Goal: Use online tool/utility: Utilize a website feature to perform a specific function

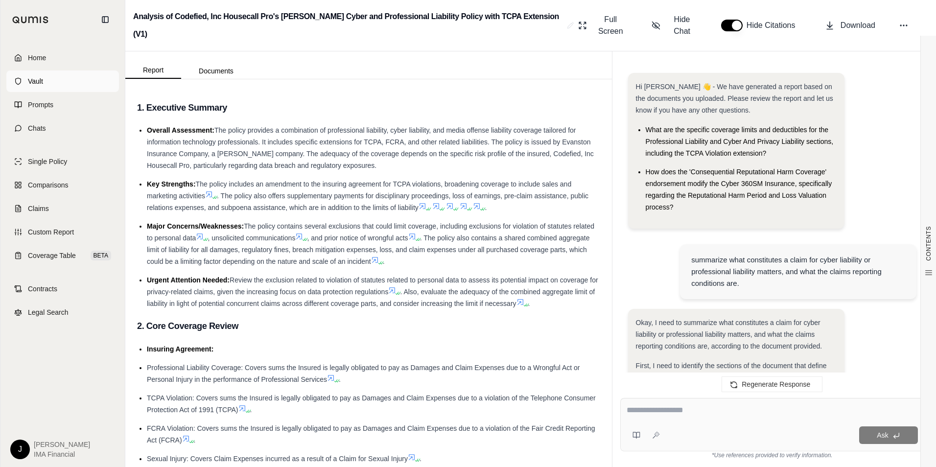
scroll to position [2497, 0]
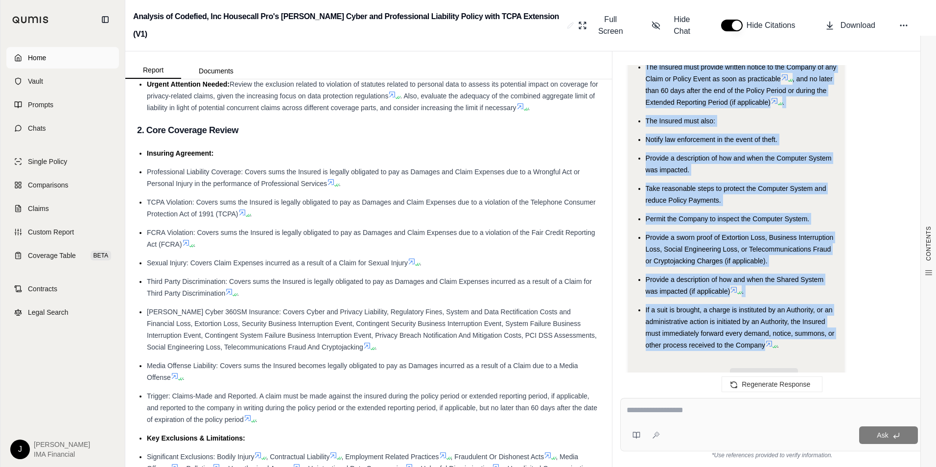
click at [46, 62] on span "Home" at bounding box center [37, 58] width 18 height 10
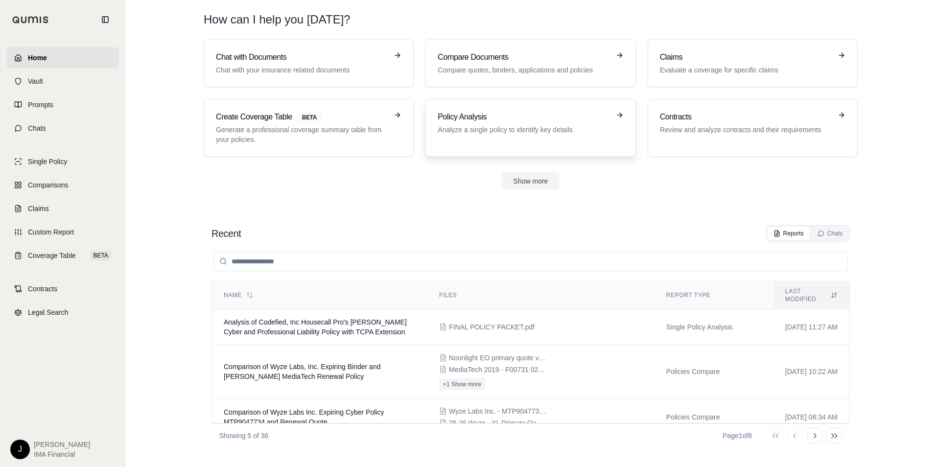
click at [488, 122] on h3 "Policy Analysis" at bounding box center [524, 117] width 172 height 12
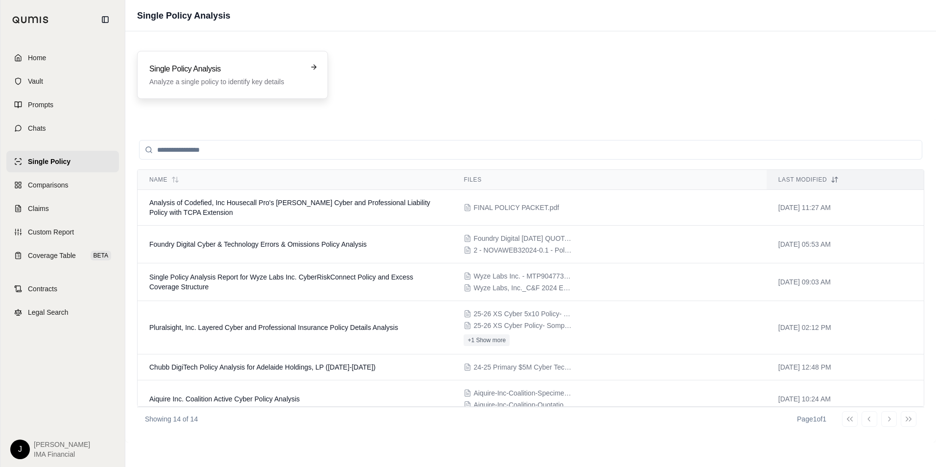
click at [191, 65] on h3 "Single Policy Analysis" at bounding box center [225, 69] width 153 height 12
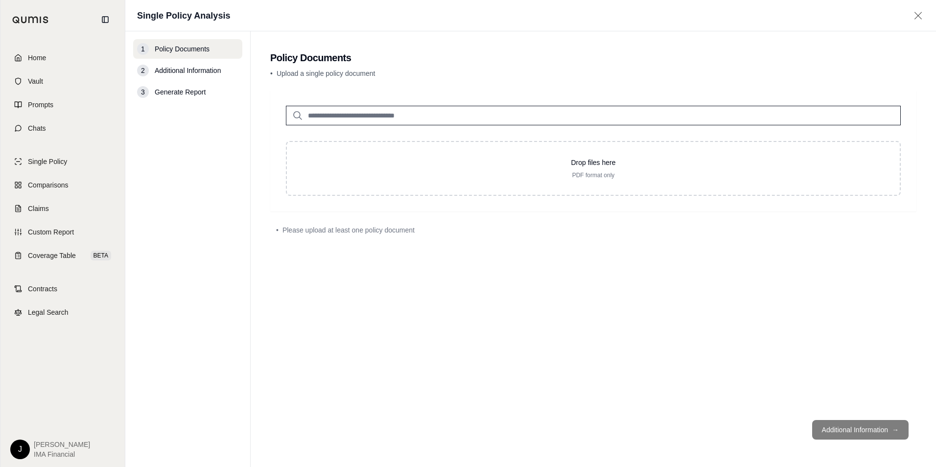
click at [350, 118] on input "search" at bounding box center [593, 116] width 615 height 20
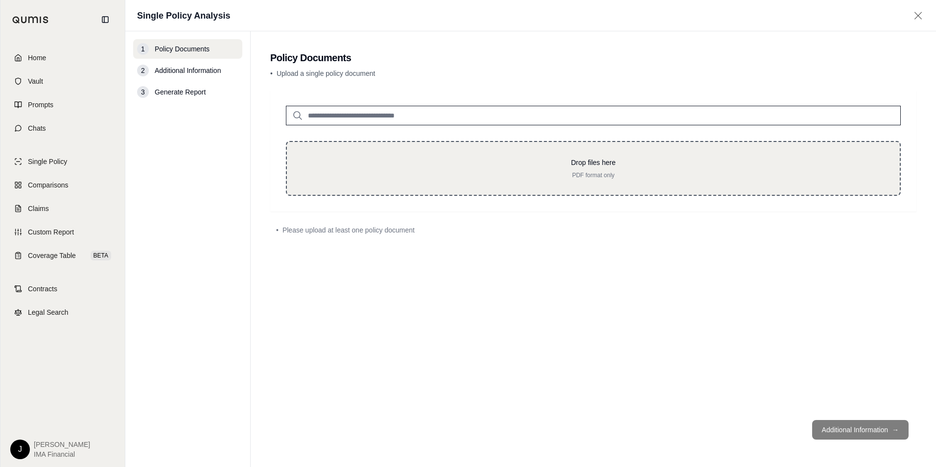
click at [495, 174] on p "PDF format only" at bounding box center [594, 175] width 582 height 8
type input "**********"
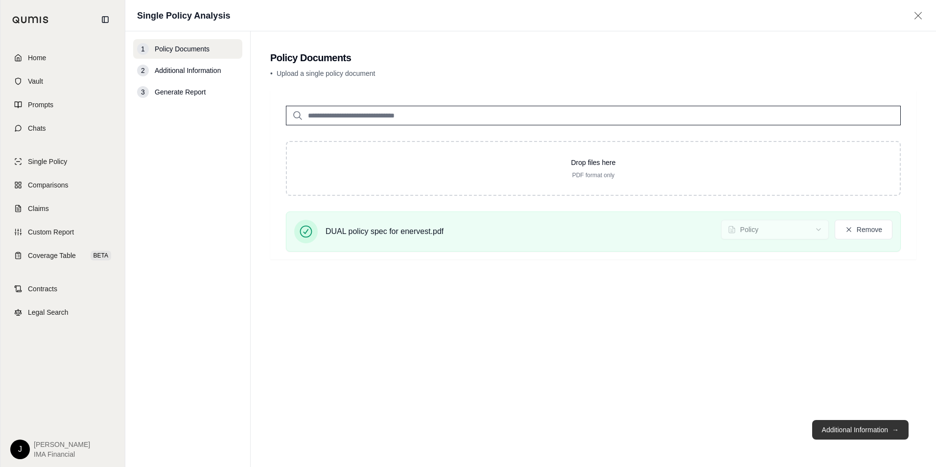
click at [898, 435] on button "Additional Information →" at bounding box center [860, 430] width 96 height 20
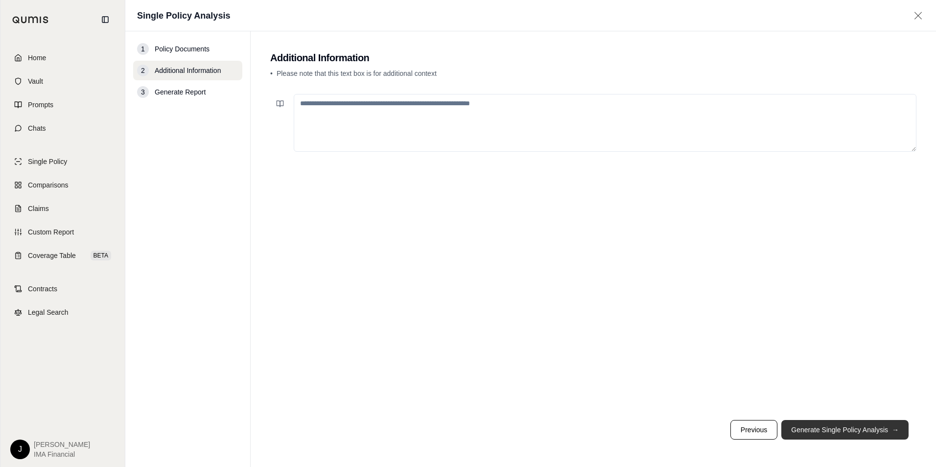
click at [825, 427] on button "Generate Single Policy Analysis →" at bounding box center [845, 430] width 127 height 20
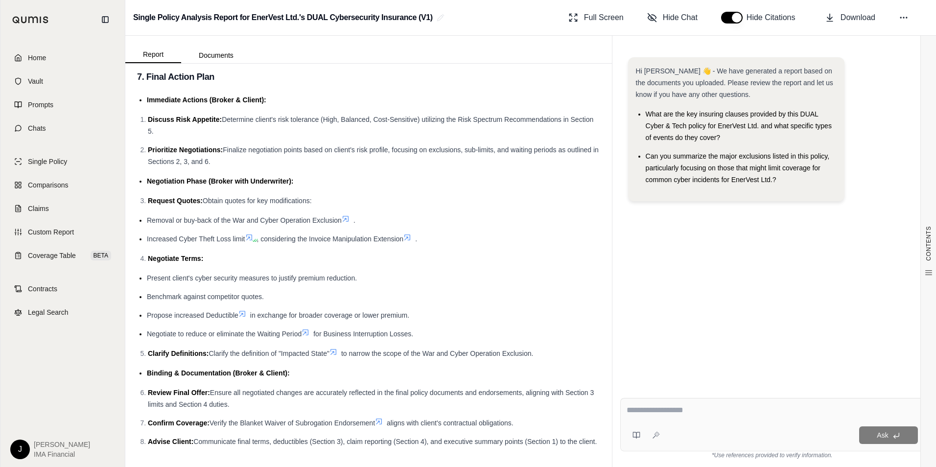
scroll to position [3072, 0]
